Goal: Entertainment & Leisure: Consume media (video, audio)

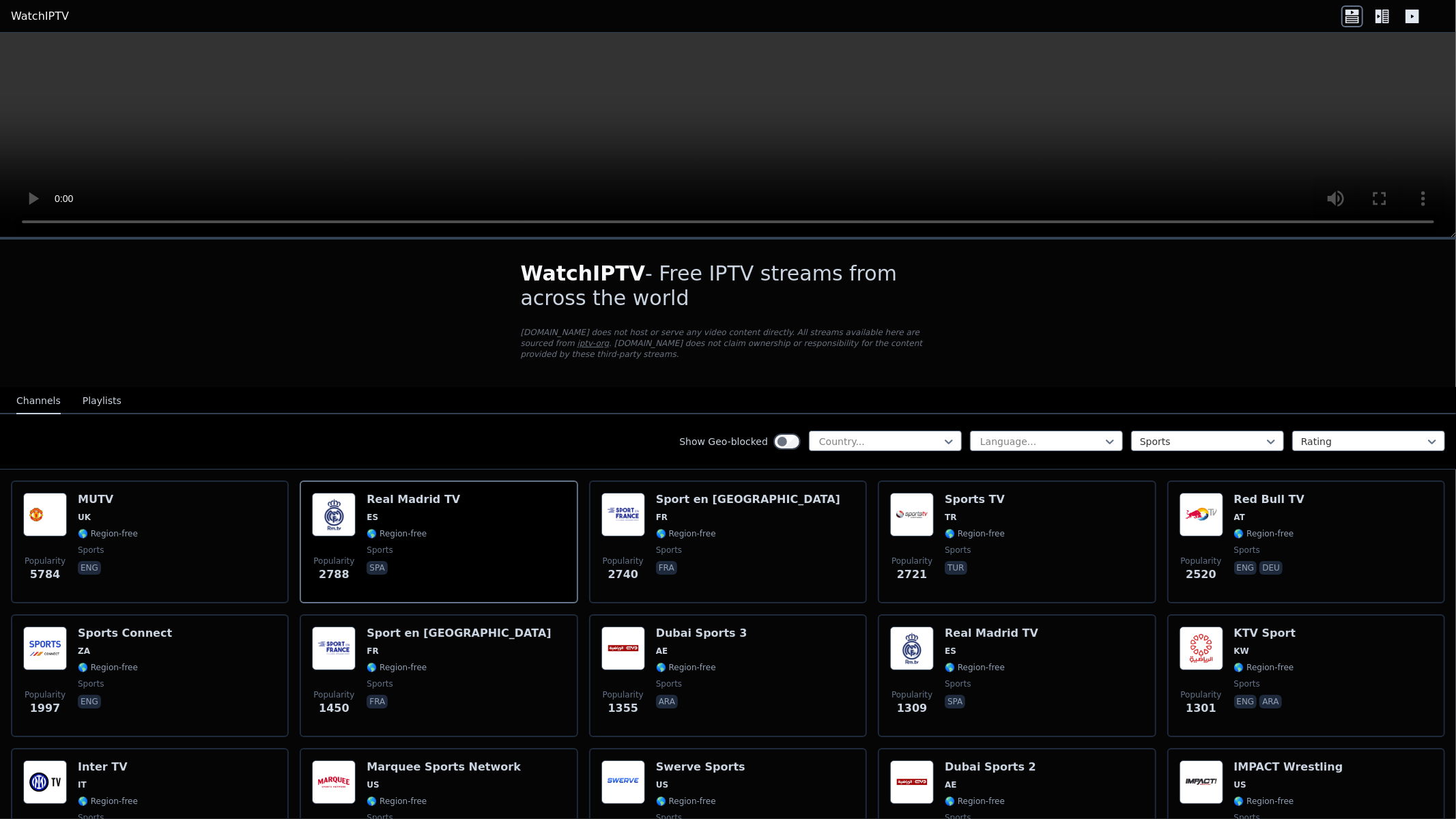
drag, startPoint x: 0, startPoint y: 0, endPoint x: 1106, endPoint y: 400, distance: 1176.1
click at [1115, 237] on video at bounding box center [728, 135] width 1456 height 205
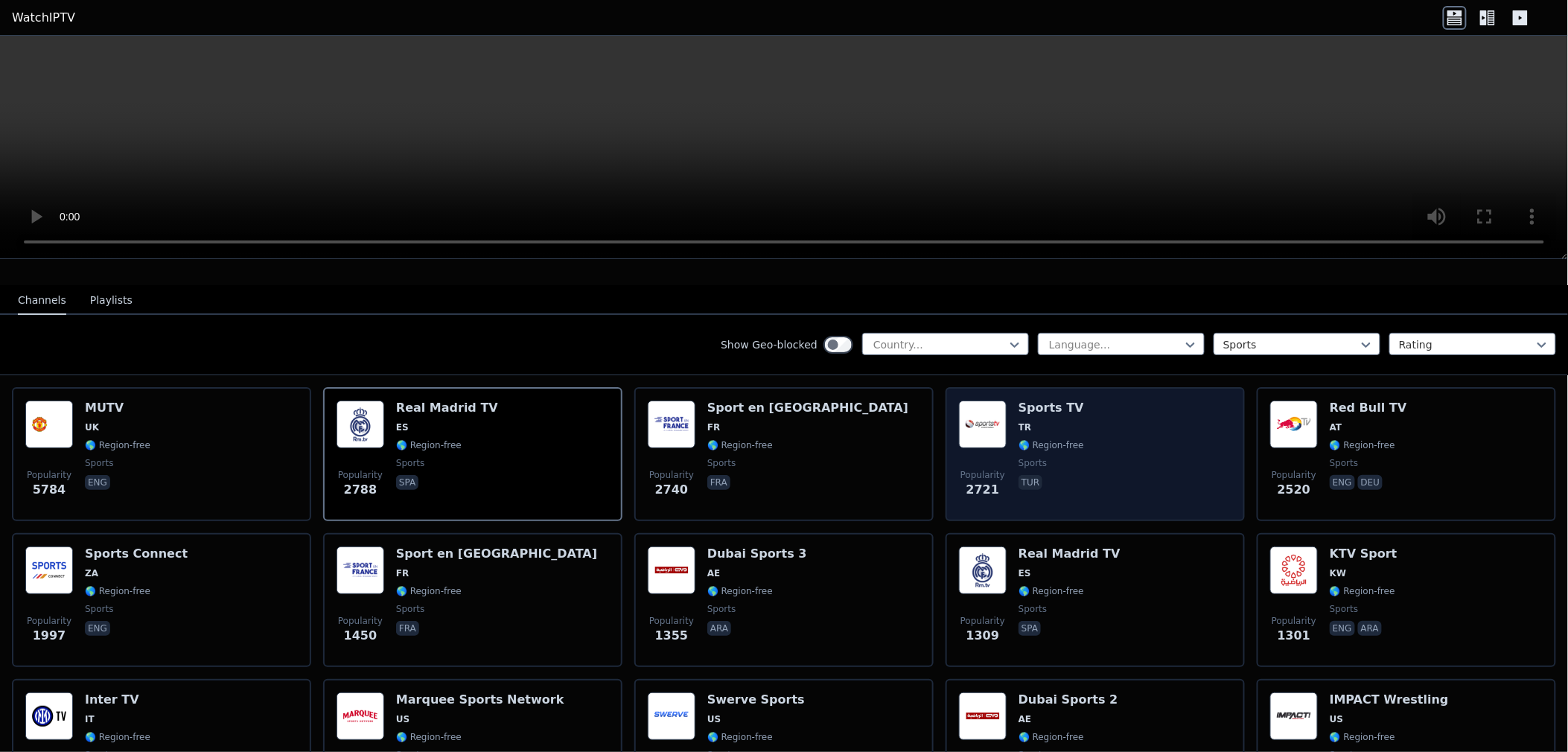
scroll to position [165, 0]
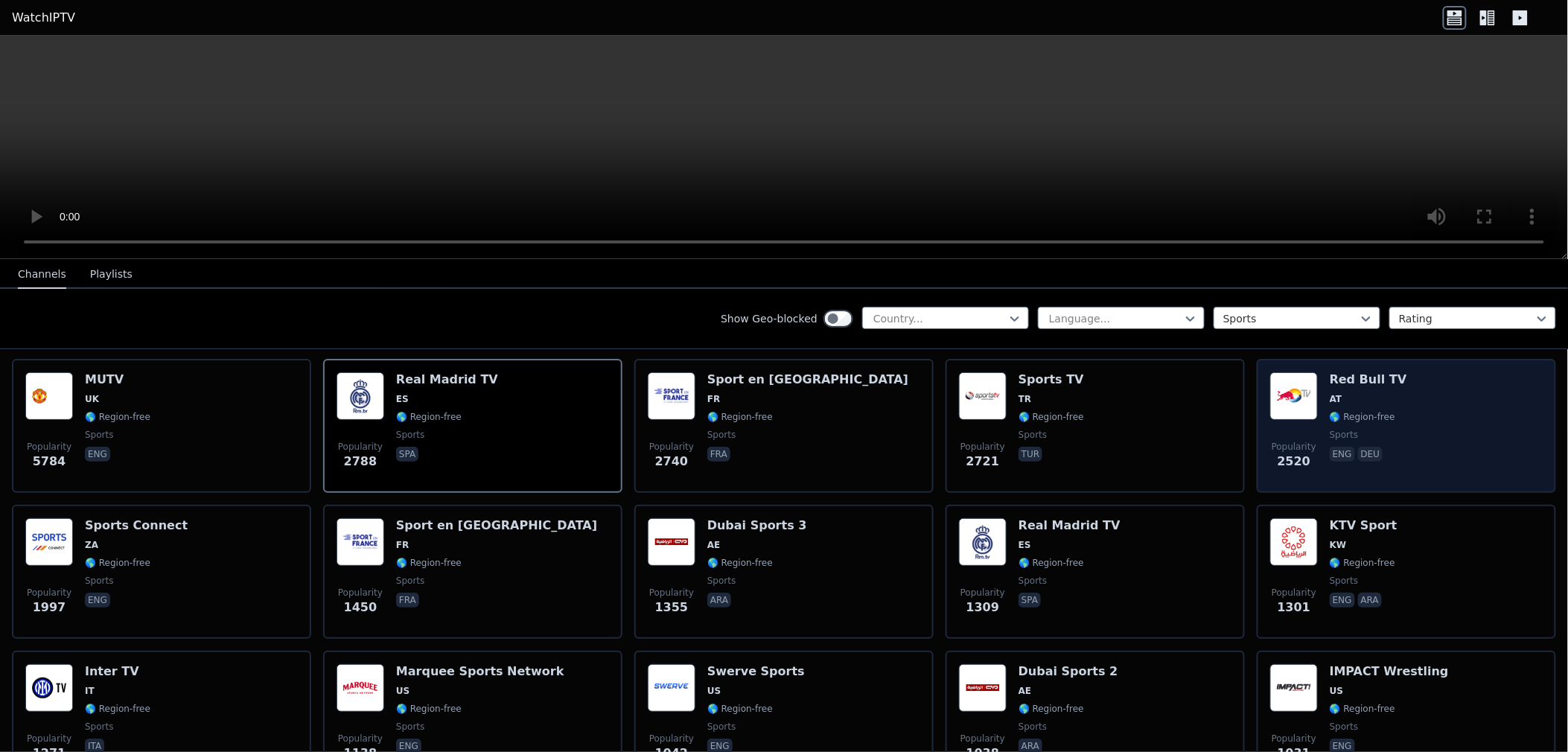
click at [1404, 397] on div "Popularity 2520 Red Bull TV AT 🌎 Region-free sports eng deu" at bounding box center [1406, 425] width 273 height 107
click at [1400, 389] on div "Popularity 2520 Red Bull TV AT 🌎 Region-free sports eng deu" at bounding box center [1406, 425] width 273 height 107
drag, startPoint x: 1400, startPoint y: 389, endPoint x: 1419, endPoint y: 468, distance: 81.3
click at [1441, 454] on div "Popularity 2520 Red Bull TV AT 🌎 Region-free sports eng deu" at bounding box center [1406, 425] width 273 height 107
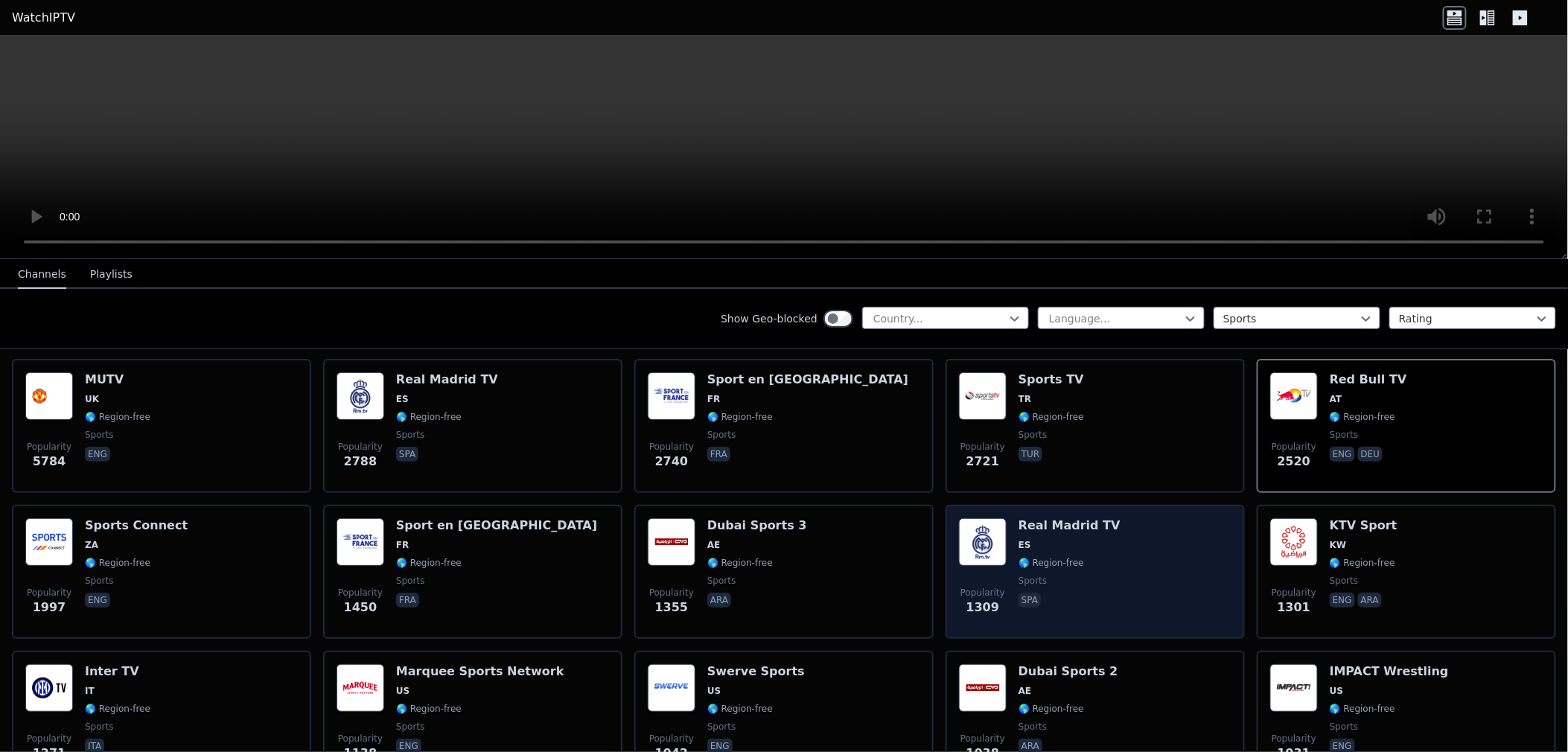
click at [1068, 539] on span "ES" at bounding box center [1069, 545] width 102 height 12
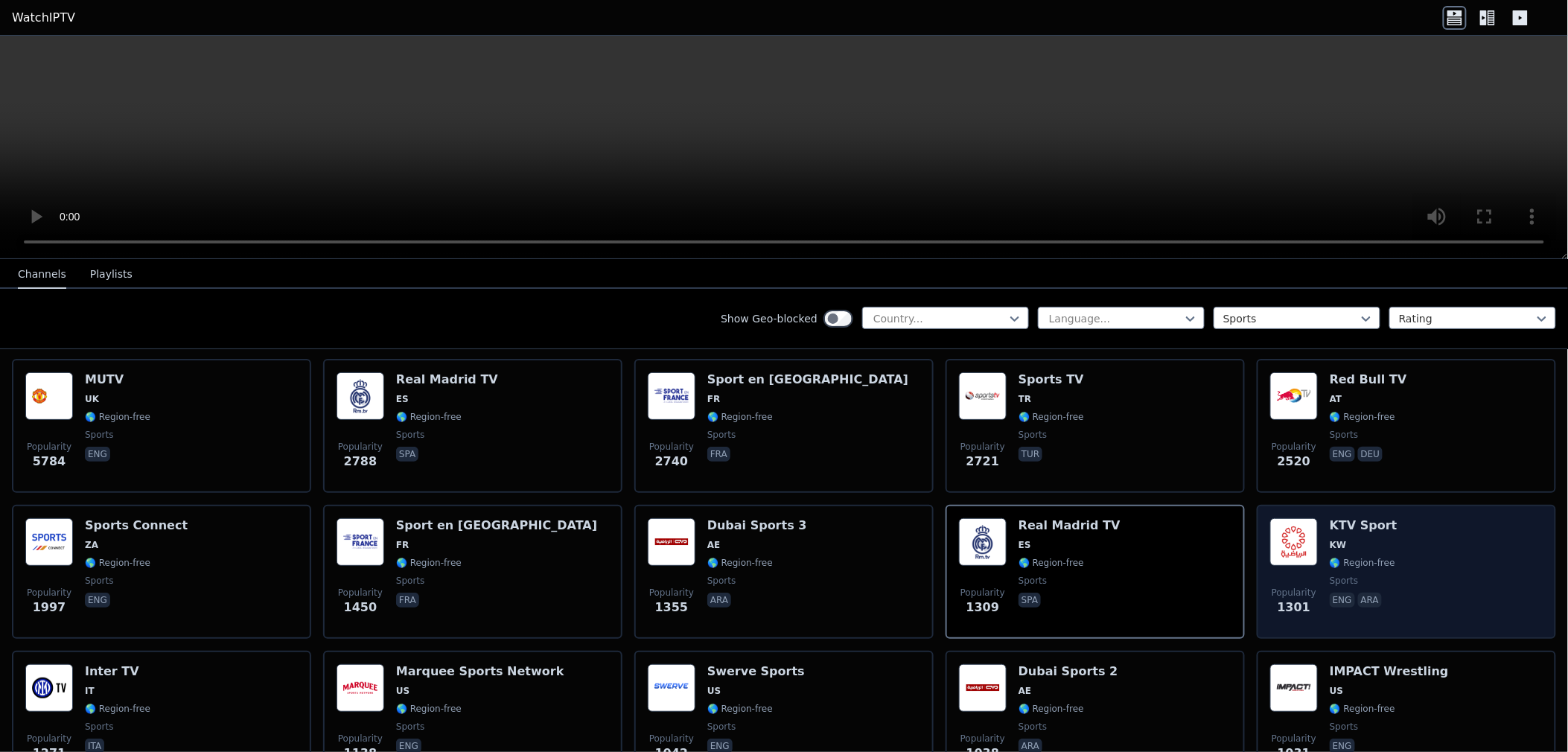
click at [1383, 564] on div "Popularity 1301 KTV Sport KW 🌎 Region-free sports eng ara" at bounding box center [1406, 571] width 273 height 107
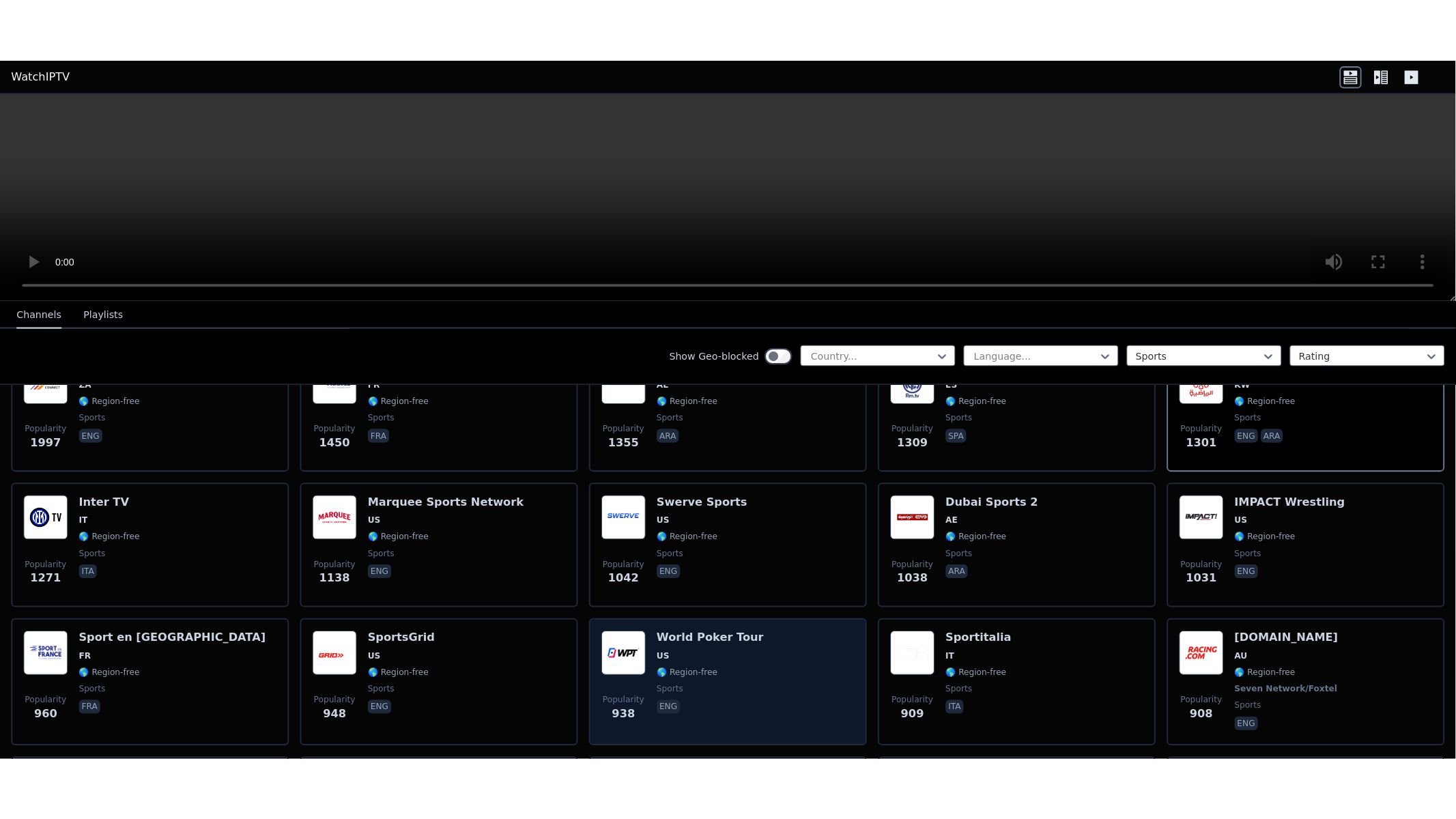
scroll to position [379, 0]
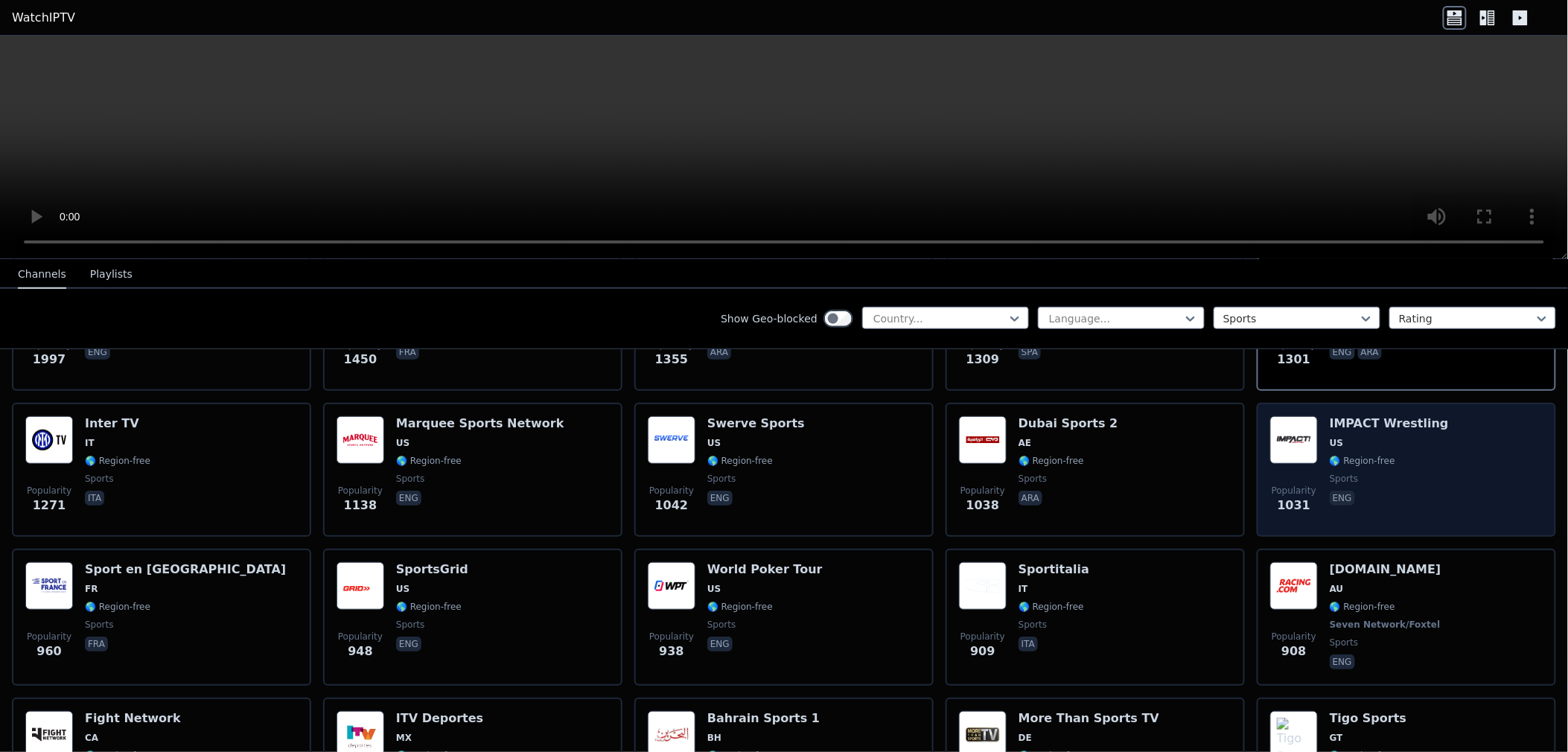
click at [1406, 432] on div "IMPACT Wrestling US 🌎 Region-free sports eng" at bounding box center [1389, 470] width 119 height 107
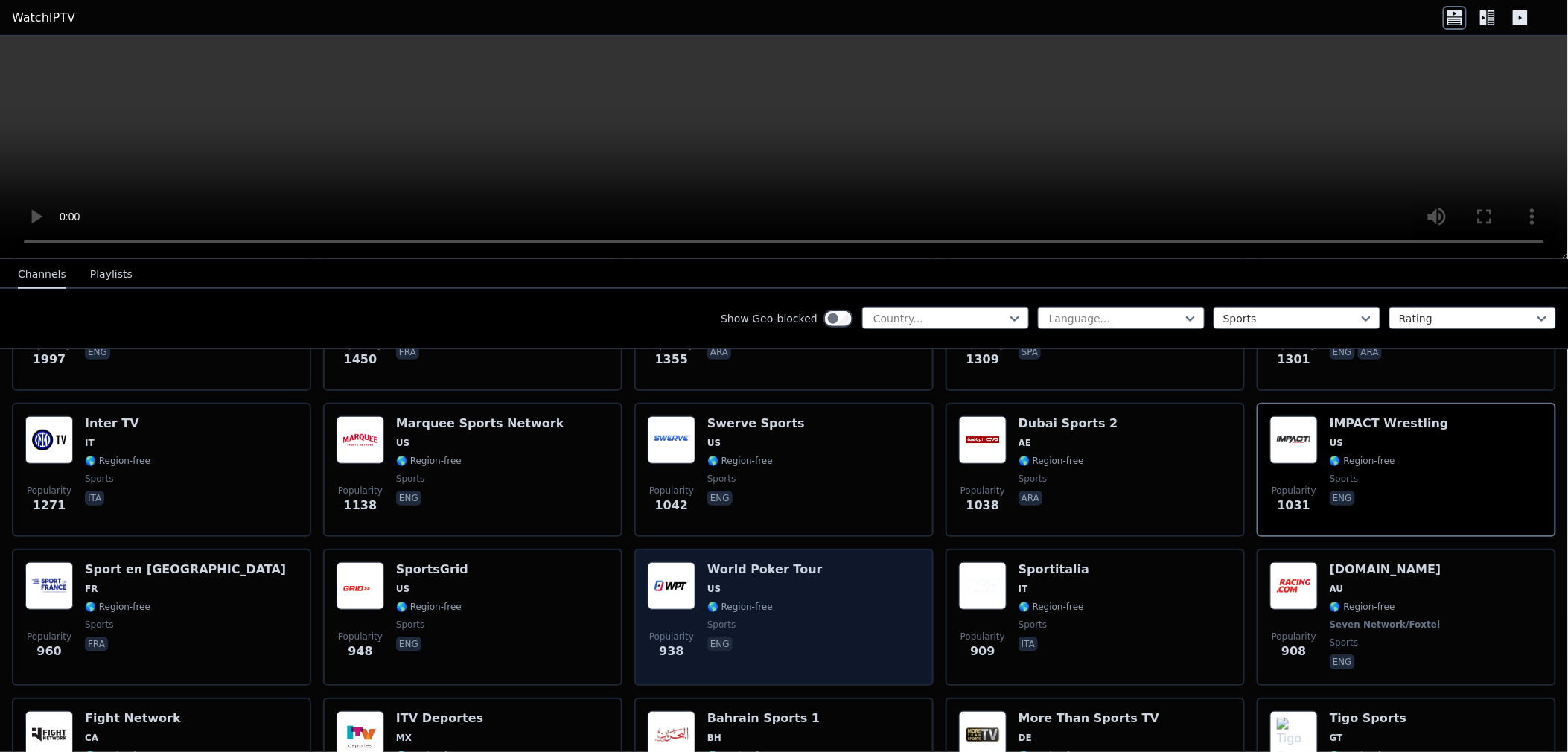
click at [835, 562] on div "Popularity 938 World Poker Tour US 🌎 Region-free sports eng" at bounding box center [784, 617] width 273 height 110
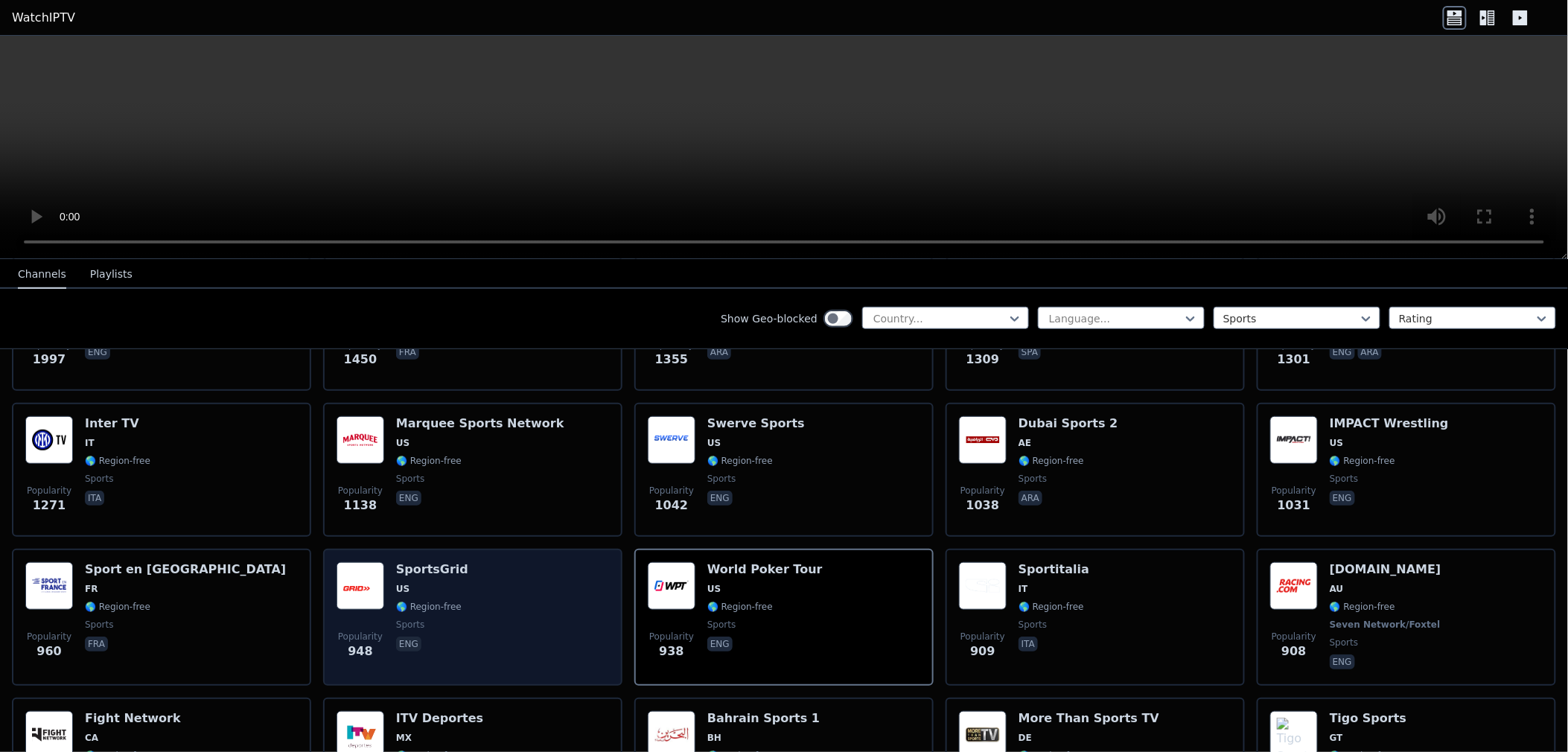
click at [479, 562] on div "Popularity 948 SportsGrid US 🌎 Region-free sports eng" at bounding box center [472, 617] width 273 height 110
click at [480, 562] on div "Popularity 948 SportsGrid US 🌎 Region-free sports eng" at bounding box center [472, 617] width 273 height 110
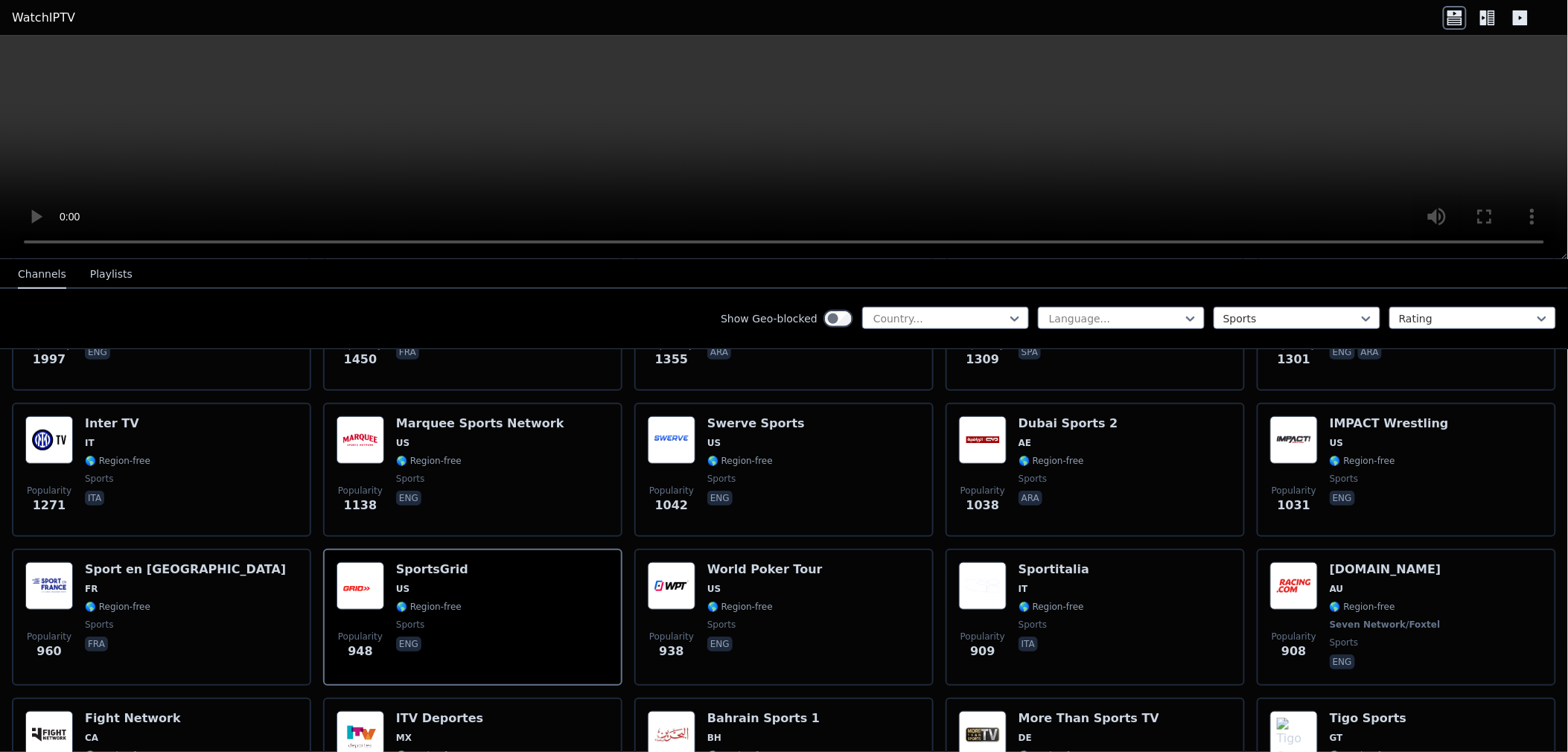
click at [935, 125] on video at bounding box center [784, 147] width 1568 height 223
